Goal: Task Accomplishment & Management: Use online tool/utility

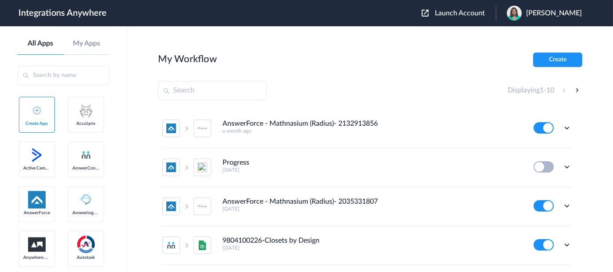
click at [463, 14] on span "Launch Account" at bounding box center [460, 13] width 50 height 7
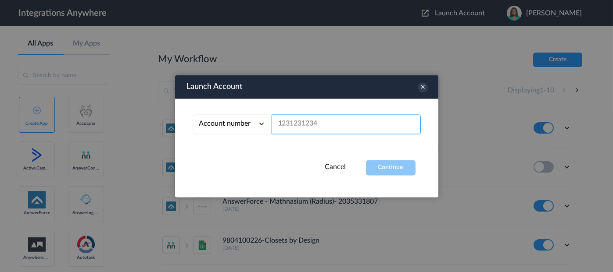
click at [321, 122] on input "text" at bounding box center [345, 124] width 149 height 20
paste input "9192990978"
type input "9192990978"
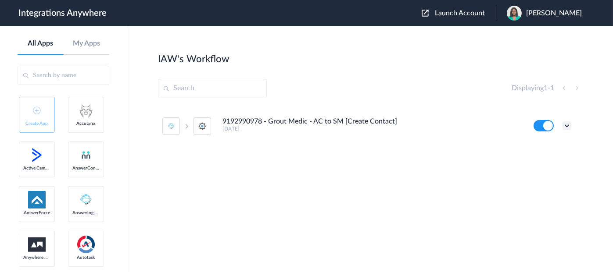
click at [567, 125] on icon at bounding box center [566, 125] width 9 height 9
click at [534, 147] on link "Edit" at bounding box center [531, 146] width 21 height 6
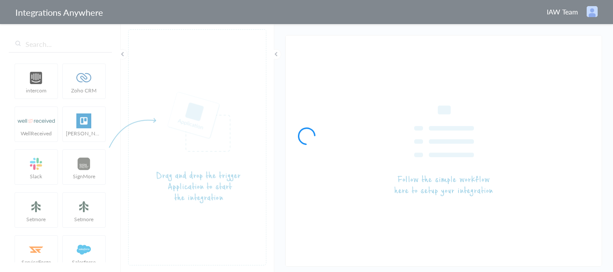
type input "9192990978 - Grout Medic - AC to SM [Create Contact]"
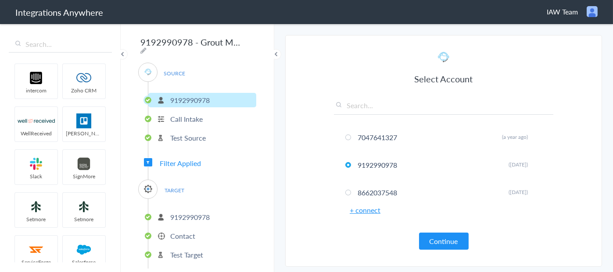
click at [193, 161] on span "Filter Applied" at bounding box center [180, 163] width 41 height 10
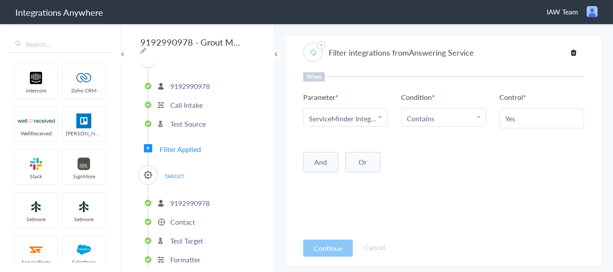
scroll to position [21, 0]
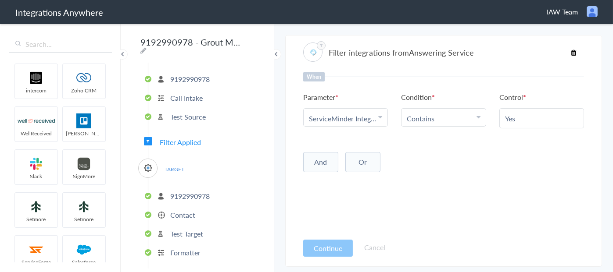
click at [195, 210] on li "Contact" at bounding box center [202, 215] width 108 height 14
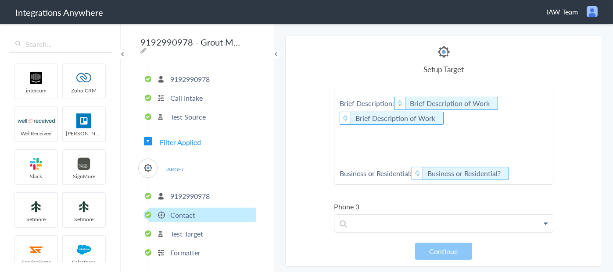
scroll to position [214, 0]
